Goal: Task Accomplishment & Management: Manage account settings

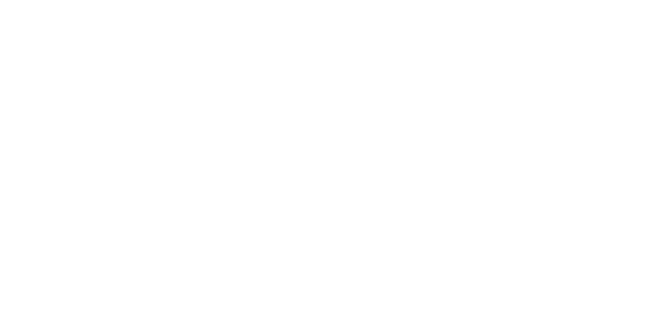
click at [99, 0] on html at bounding box center [326, 0] width 652 height 0
drag, startPoint x: 99, startPoint y: 43, endPoint x: 92, endPoint y: 32, distance: 13.5
click at [99, 0] on html at bounding box center [326, 0] width 652 height 0
click at [625, 0] on html at bounding box center [326, 0] width 652 height 0
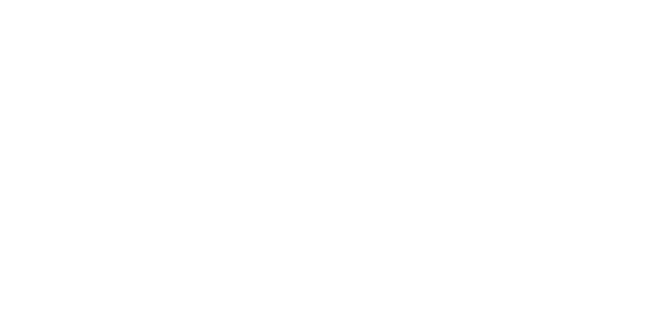
click at [623, 0] on html at bounding box center [326, 0] width 652 height 0
drag, startPoint x: 255, startPoint y: 203, endPoint x: 270, endPoint y: 179, distance: 27.6
click at [265, 0] on html at bounding box center [326, 0] width 652 height 0
click at [269, 0] on html at bounding box center [326, 0] width 652 height 0
